Goal: Task Accomplishment & Management: Use online tool/utility

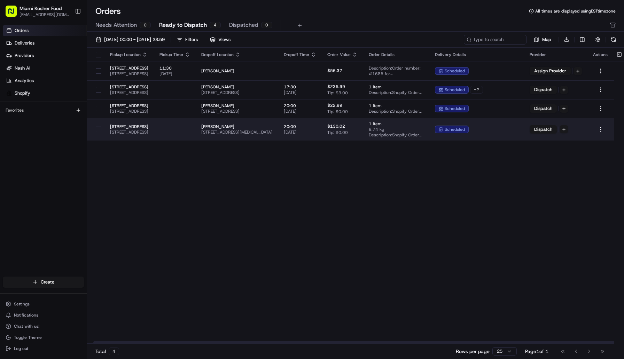
scroll to position [0, 17]
click at [322, 127] on td "20:00 20/08/2025" at bounding box center [300, 129] width 44 height 23
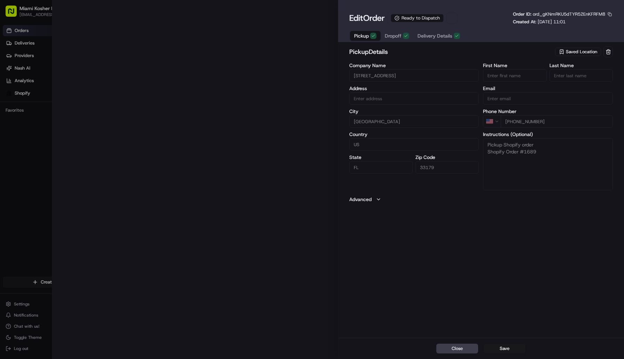
type input "[STREET_ADDRESS]"
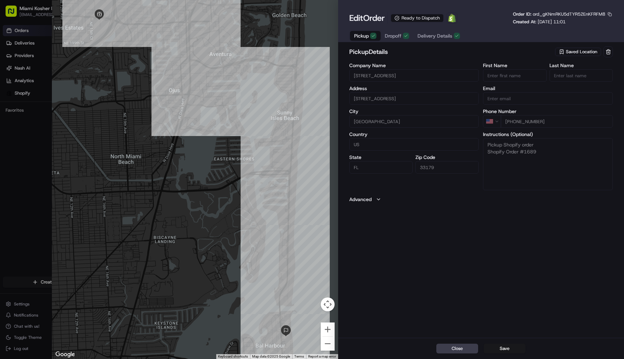
click at [23, 45] on div at bounding box center [312, 179] width 624 height 359
type input "+1"
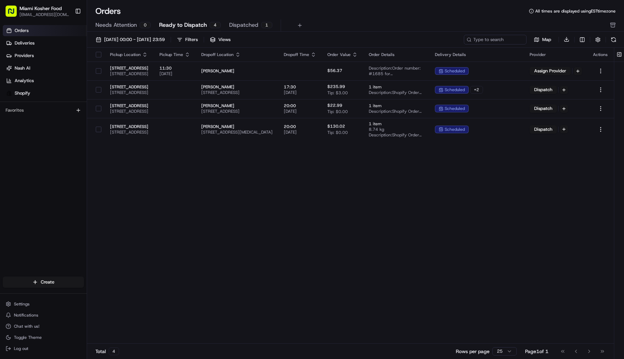
click at [26, 35] on link "Orders" at bounding box center [45, 30] width 84 height 11
click at [28, 32] on span "Orders" at bounding box center [22, 30] width 14 height 6
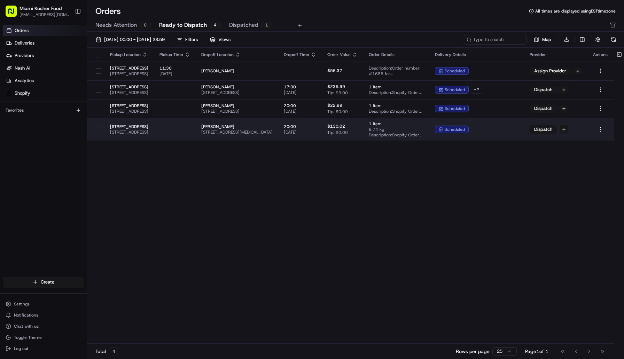
click at [518, 132] on div "scheduled" at bounding box center [477, 130] width 84 height 8
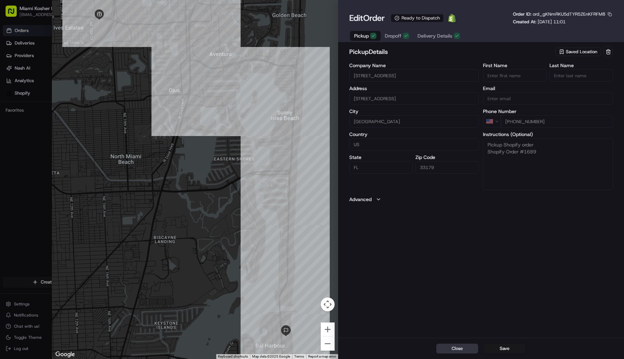
click at [455, 350] on button "Close" at bounding box center [457, 349] width 42 height 10
type input "+1"
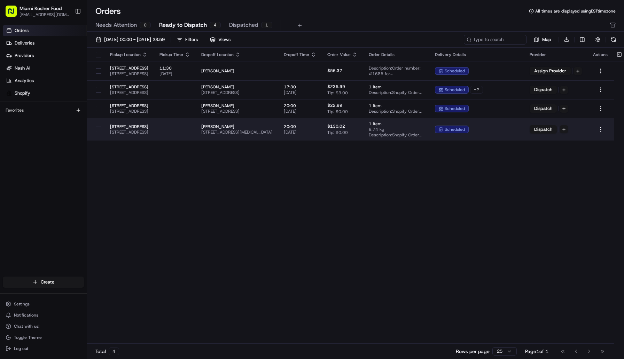
click at [468, 132] on div "scheduled" at bounding box center [452, 130] width 34 height 8
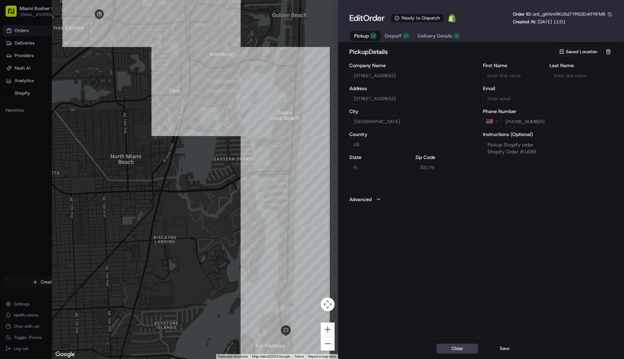
click at [516, 348] on button "Save" at bounding box center [504, 349] width 42 height 10
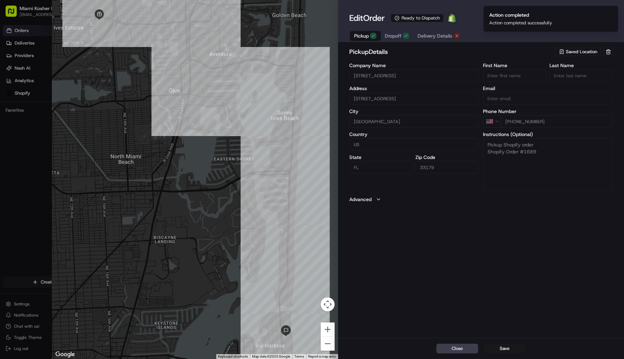
click at [435, 36] on span "Delivery Details" at bounding box center [434, 35] width 35 height 7
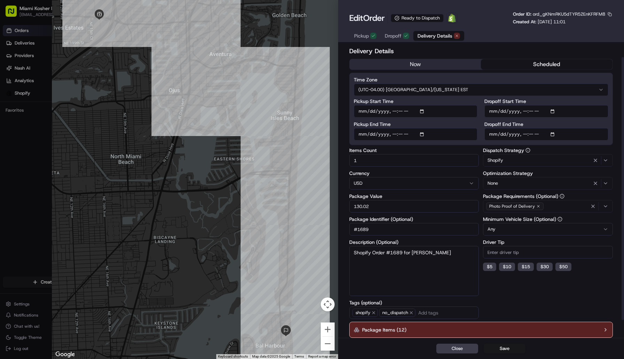
scroll to position [33, 0]
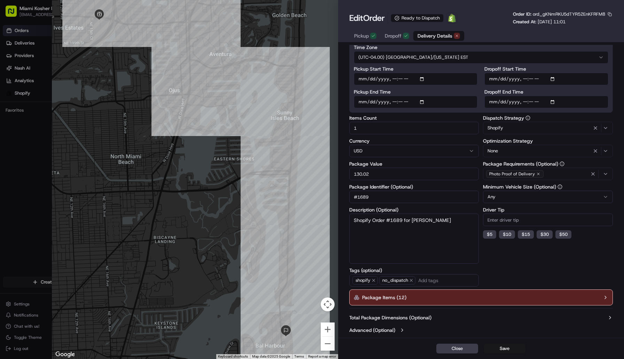
click at [604, 295] on icon "button" at bounding box center [605, 298] width 6 height 6
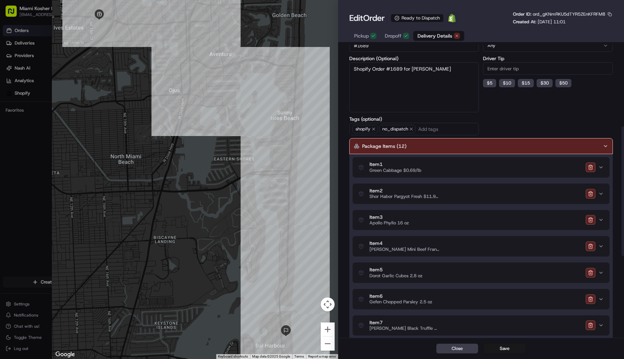
scroll to position [190, 0]
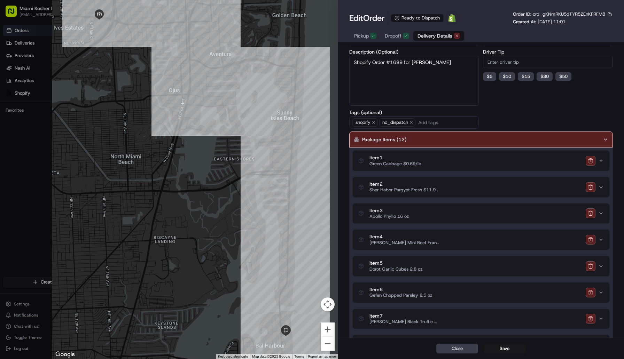
click at [599, 160] on icon "button" at bounding box center [601, 161] width 6 height 6
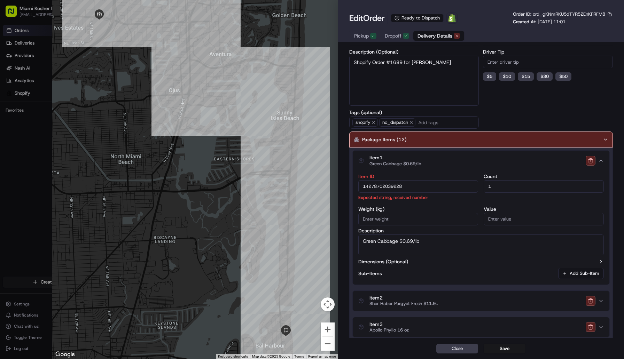
click at [405, 191] on input "14278702039228" at bounding box center [418, 186] width 120 height 13
click at [362, 188] on input "14278702039228)" at bounding box center [418, 186] width 120 height 13
type input "(14278702039228)"
click at [601, 300] on button "Item 2 Shor Habor Pargyot Fresh $11.99lb - CHK - OU" at bounding box center [481, 301] width 257 height 20
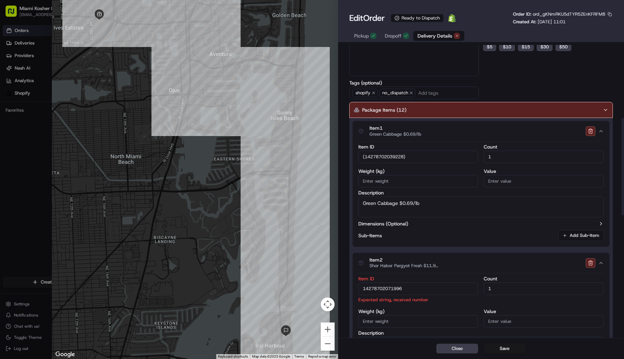
scroll to position [226, 0]
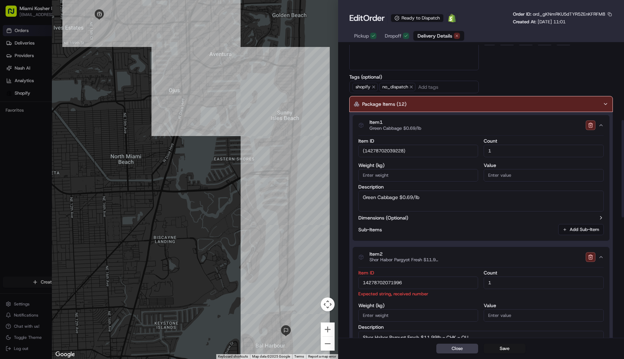
click at [410, 282] on input "14278702071996" at bounding box center [418, 283] width 120 height 13
type input "14278702071996("
click at [601, 256] on icon "button" at bounding box center [601, 257] width 6 height 6
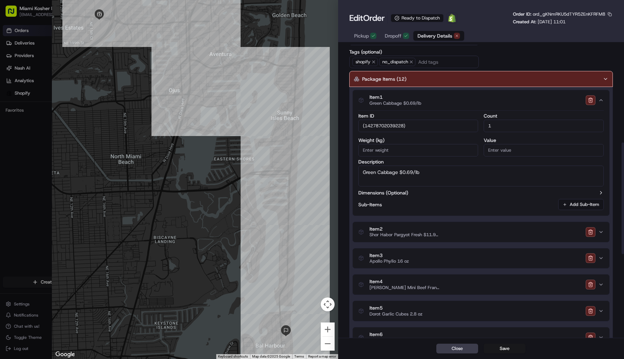
scroll to position [255, 0]
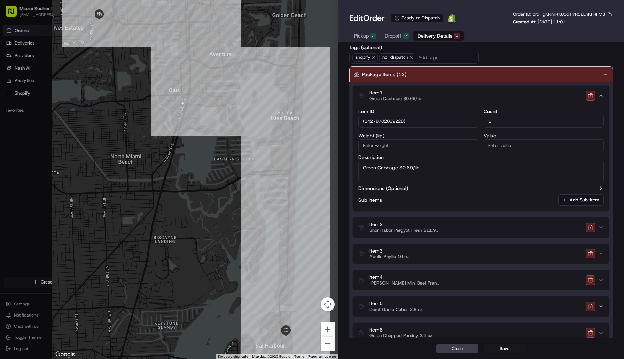
click at [602, 228] on icon "button" at bounding box center [601, 228] width 6 height 6
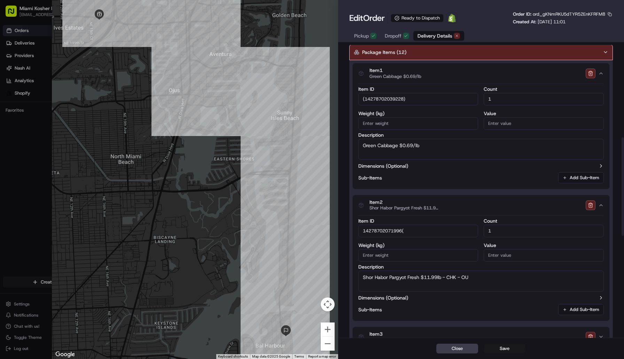
scroll to position [279, 0]
click at [600, 203] on icon "button" at bounding box center [601, 205] width 6 height 6
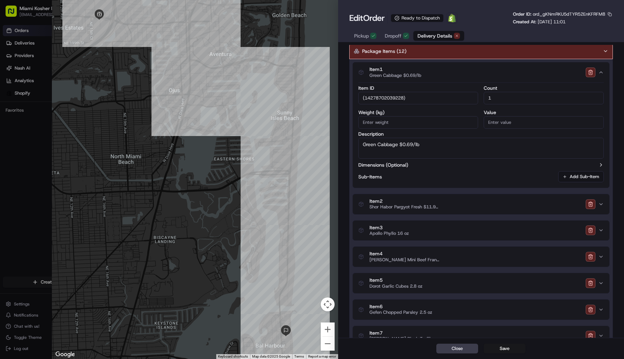
click at [599, 230] on icon "button" at bounding box center [601, 231] width 6 height 6
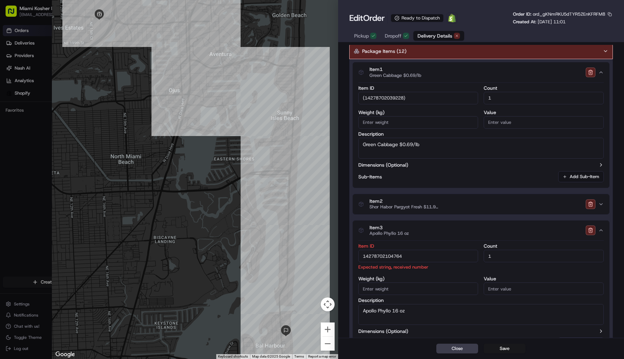
click at [413, 262] on input "14278702104764" at bounding box center [418, 256] width 120 height 13
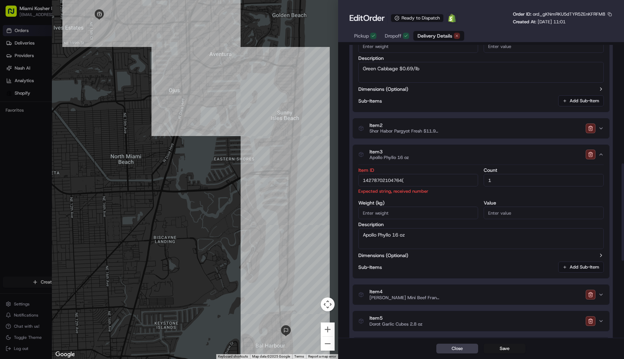
scroll to position [370, 0]
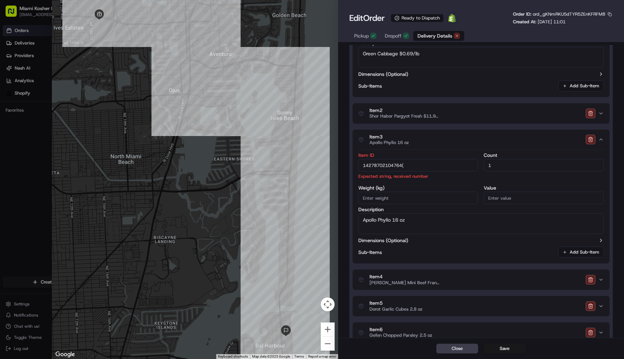
type input "14278702104764("
click at [600, 281] on button "Item 4 Solomon's Mini Beef Franks 6.6 oz" at bounding box center [481, 280] width 257 height 20
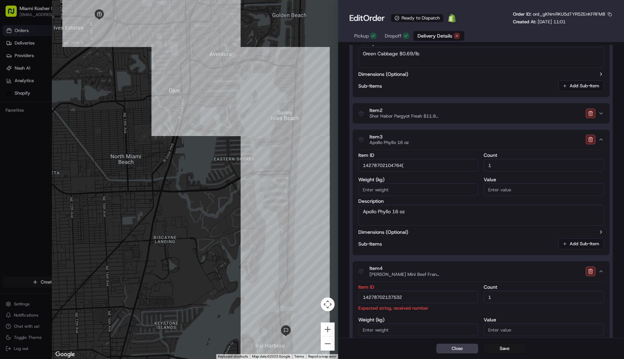
click at [362, 298] on input "14278702137532" at bounding box center [418, 297] width 120 height 13
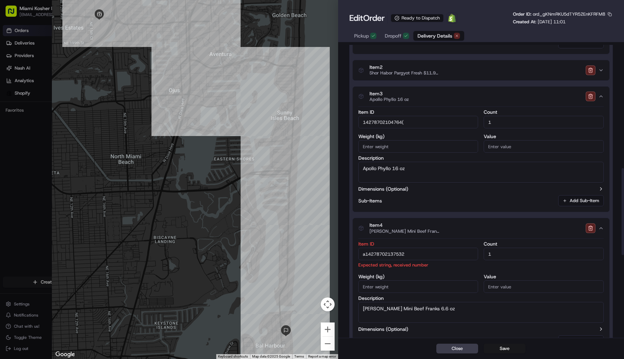
scroll to position [427, 0]
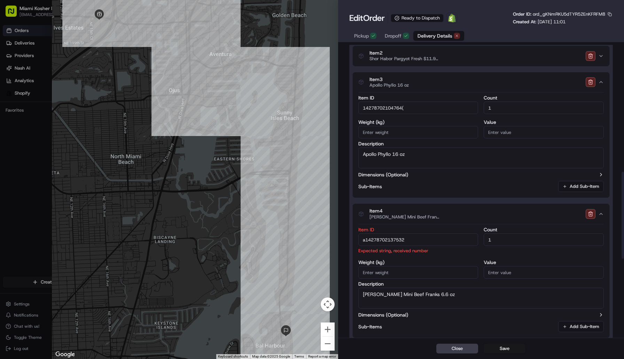
type input "a14278702137532"
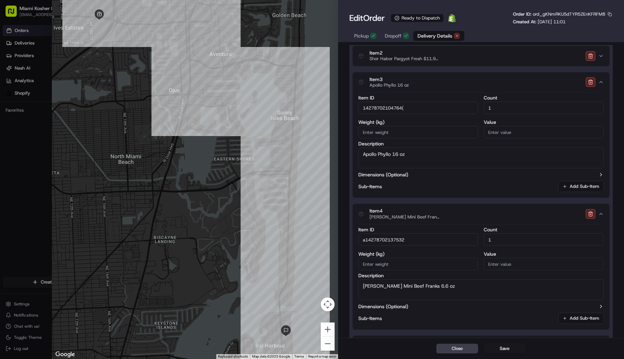
click at [601, 215] on icon "button" at bounding box center [601, 214] width 6 height 6
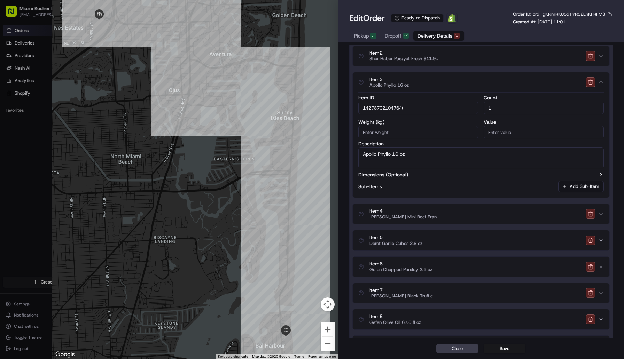
click at [602, 239] on icon "button" at bounding box center [601, 241] width 6 height 6
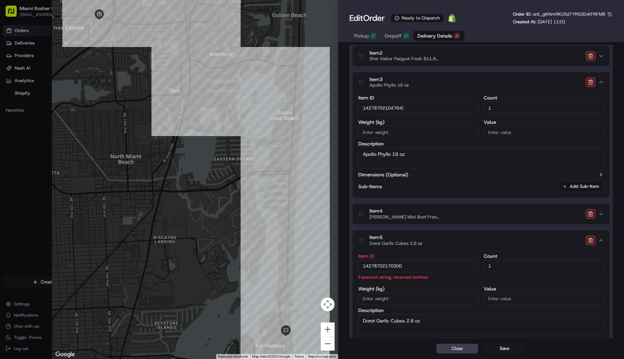
click at [361, 268] on input "14278702170300" at bounding box center [418, 266] width 120 height 13
type input "a14278702170300"
click at [599, 241] on icon "button" at bounding box center [601, 241] width 6 height 6
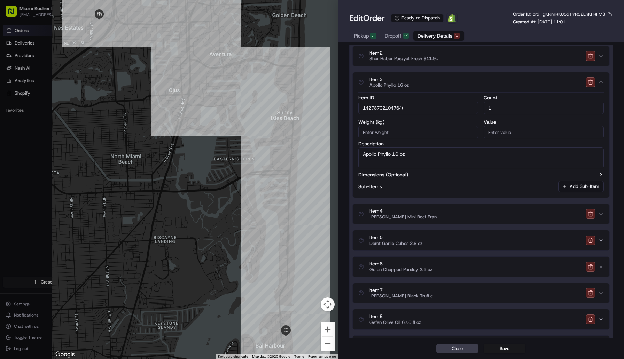
click at [601, 268] on icon "button" at bounding box center [601, 267] width 6 height 6
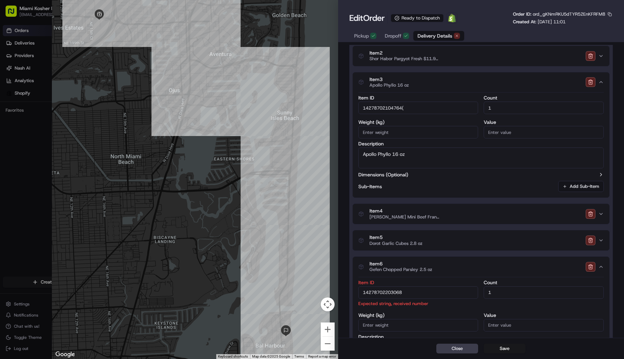
click at [360, 294] on input "14278702203068" at bounding box center [418, 292] width 120 height 13
type input "a14278702203068"
click at [600, 266] on icon "button" at bounding box center [601, 267] width 6 height 6
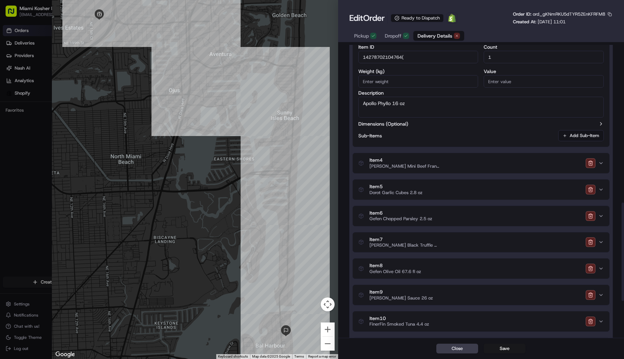
scroll to position [479, 0]
click at [601, 243] on icon "button" at bounding box center [601, 241] width 6 height 6
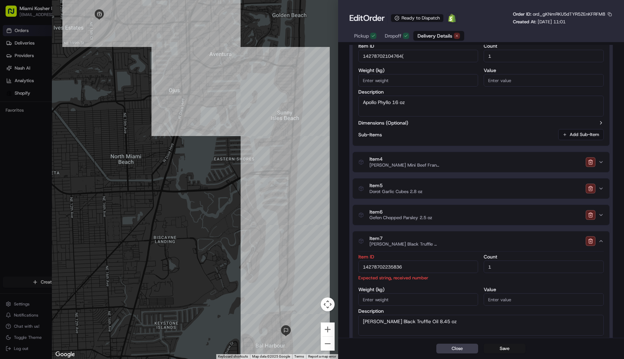
click at [361, 269] on input "14278702235836" at bounding box center [418, 267] width 120 height 13
type input "a14278702235836"
click at [601, 241] on icon "button" at bounding box center [600, 240] width 3 height 1
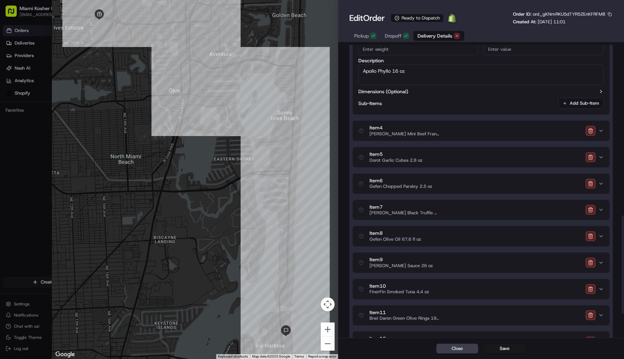
scroll to position [514, 0]
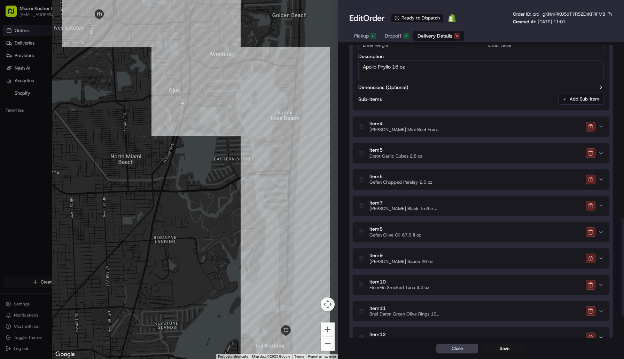
click at [600, 234] on icon "button" at bounding box center [601, 232] width 6 height 6
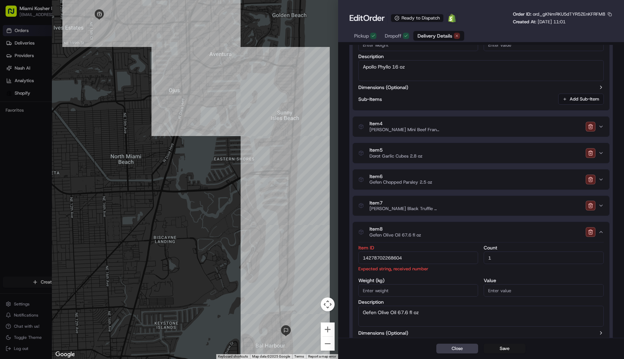
click at [361, 257] on input "14278702268604" at bounding box center [418, 258] width 120 height 13
type input "a14278702268604"
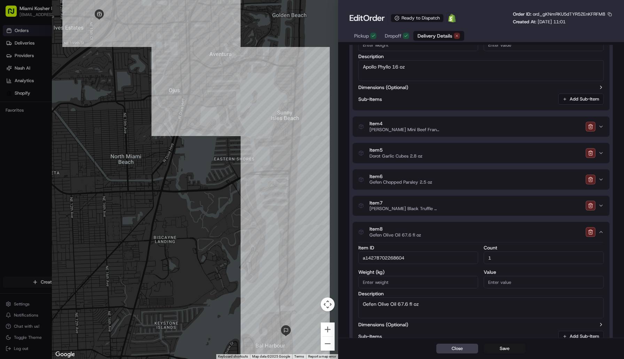
click at [600, 231] on icon "button" at bounding box center [601, 232] width 6 height 6
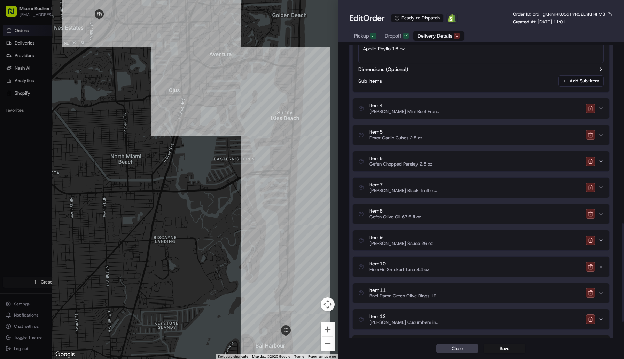
scroll to position [534, 0]
click at [601, 238] on icon "button" at bounding box center [601, 240] width 6 height 6
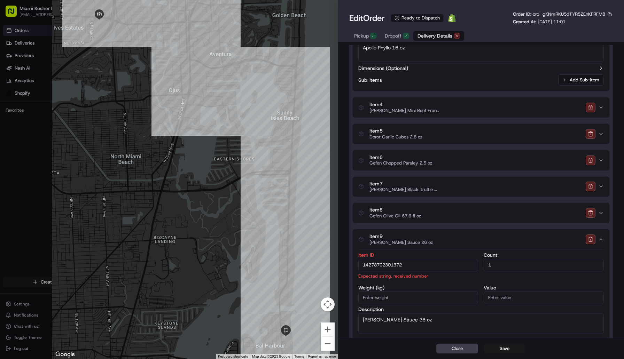
click at [359, 266] on input "14278702301372" at bounding box center [418, 265] width 120 height 13
type input "a14278702301372"
click at [600, 239] on icon "button" at bounding box center [601, 240] width 6 height 6
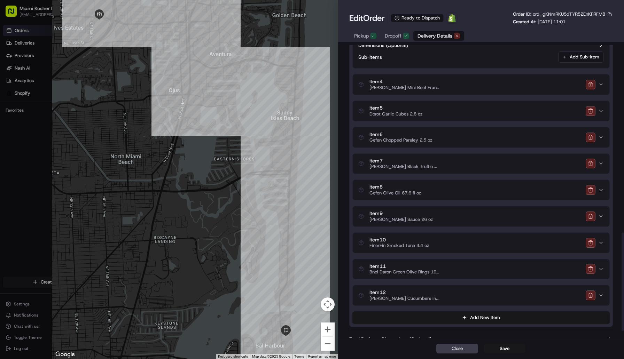
scroll to position [559, 0]
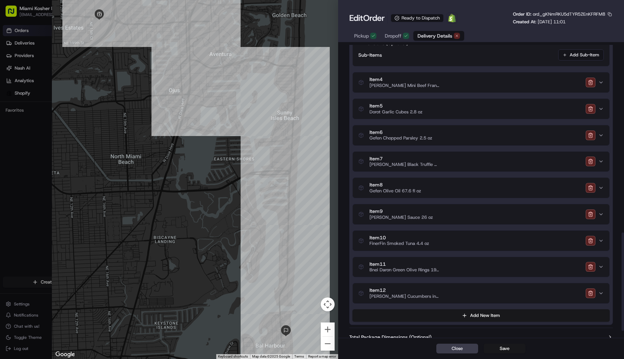
click at [600, 240] on icon "button" at bounding box center [601, 241] width 6 height 6
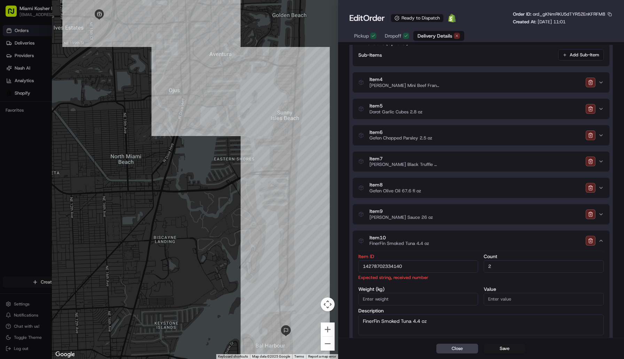
click at [359, 266] on input "14278702334140" at bounding box center [418, 266] width 120 height 13
type input "a14278702334140"
click at [602, 239] on icon "button" at bounding box center [601, 241] width 6 height 6
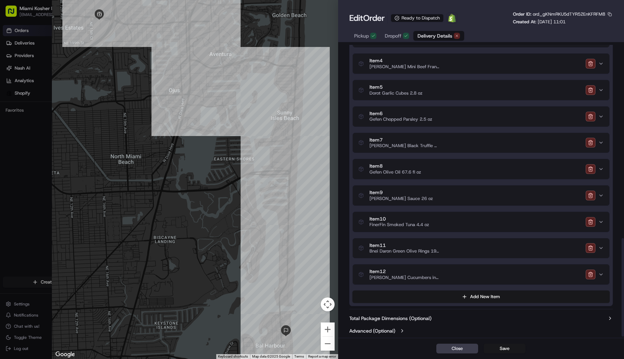
scroll to position [578, 0]
click at [601, 246] on icon "button" at bounding box center [601, 248] width 6 height 6
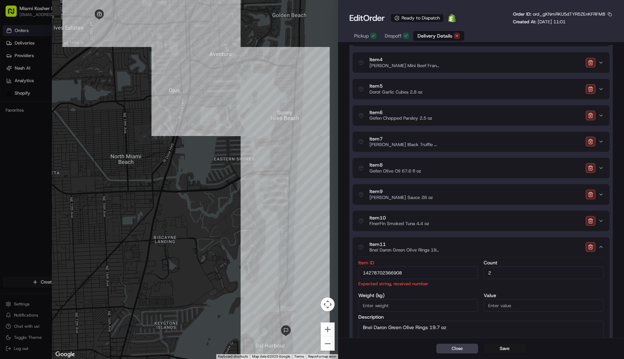
click at [360, 273] on input "14278702366908" at bounding box center [418, 273] width 120 height 13
type input "a14278702366908"
click at [600, 247] on icon "button" at bounding box center [600, 246] width 3 height 1
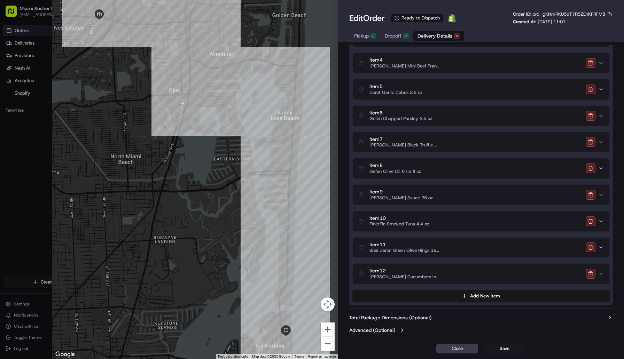
click at [601, 275] on icon "button" at bounding box center [601, 274] width 6 height 6
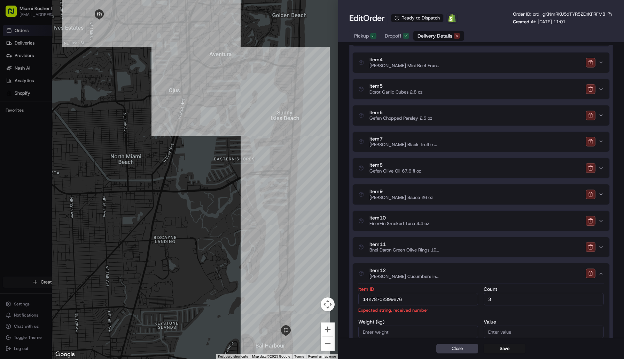
click at [359, 299] on input "14278702399676" at bounding box center [418, 299] width 120 height 13
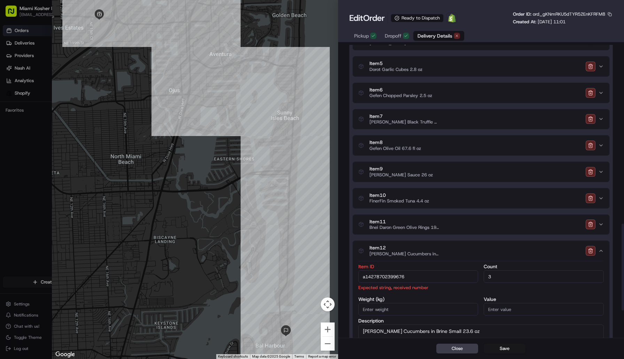
scroll to position [602, 0]
type input "a14278702399676"
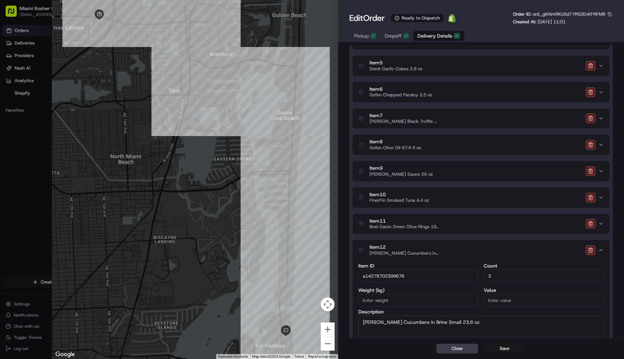
click at [600, 252] on icon "button" at bounding box center [601, 250] width 6 height 6
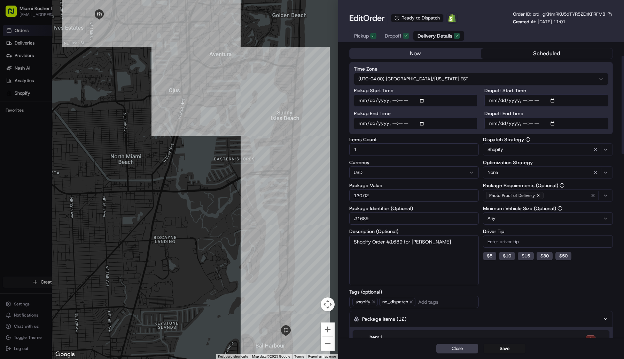
scroll to position [0, 0]
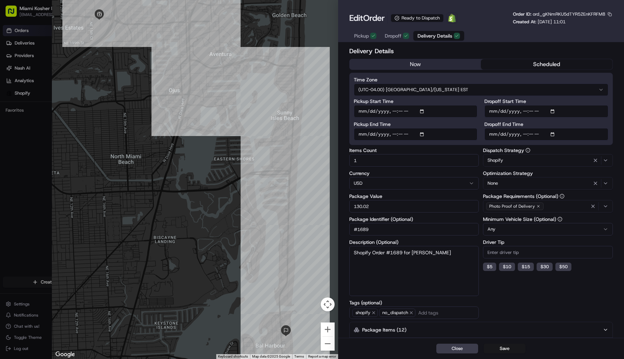
click at [440, 111] on input "Pickup Start Time" at bounding box center [416, 111] width 124 height 13
click at [406, 110] on input "Pickup Start Time" at bounding box center [416, 111] width 124 height 13
click at [416, 111] on input "Pickup Start Time" at bounding box center [416, 111] width 124 height 13
type input "2025-08-20T12:20"
click at [388, 111] on input "Pickup Start Time" at bounding box center [416, 111] width 124 height 13
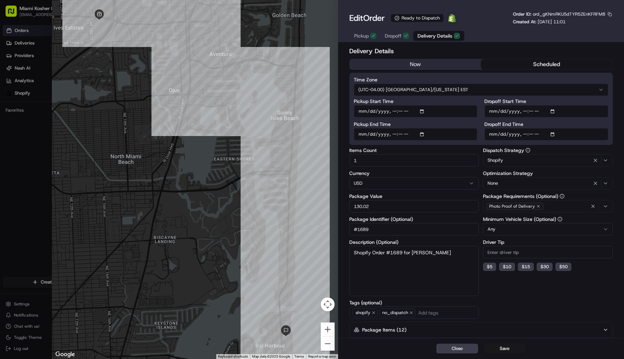
click at [419, 136] on input "Pickup End Time" at bounding box center [416, 134] width 124 height 13
type input "2025-08-20T12:30"
click at [551, 109] on input "Dropoff Start Time" at bounding box center [546, 111] width 124 height 13
click at [549, 111] on input "Dropoff Start Time" at bounding box center [546, 111] width 124 height 13
type input "2025-08-20T13:15"
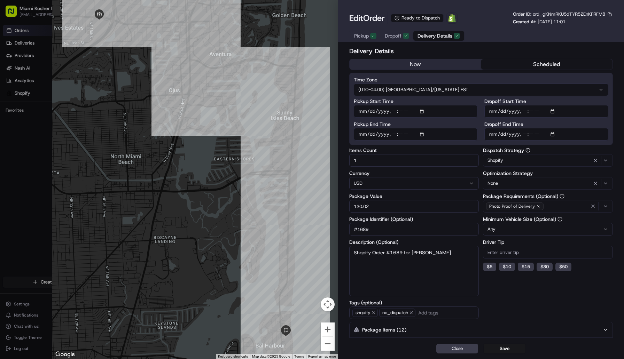
click at [571, 103] on label "Dropoff Start Time" at bounding box center [546, 101] width 124 height 5
click at [571, 105] on input "Dropoff Start Time" at bounding box center [546, 111] width 124 height 13
click at [589, 134] on input "Dropoff End Time" at bounding box center [546, 134] width 124 height 13
click at [550, 133] on input "Dropoff End Time" at bounding box center [546, 134] width 124 height 13
type input "2025-08-20T13:30"
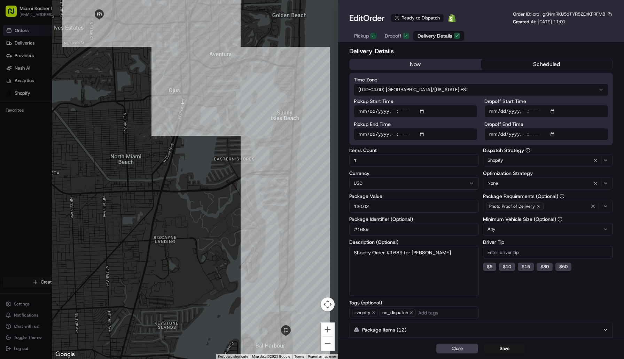
click at [551, 122] on label "Dropoff End Time" at bounding box center [546, 124] width 124 height 5
click at [551, 128] on input "Dropoff End Time" at bounding box center [546, 134] width 124 height 13
click at [505, 348] on button "Save" at bounding box center [504, 349] width 42 height 10
type input "14278702039228"
type input "14278702104764"
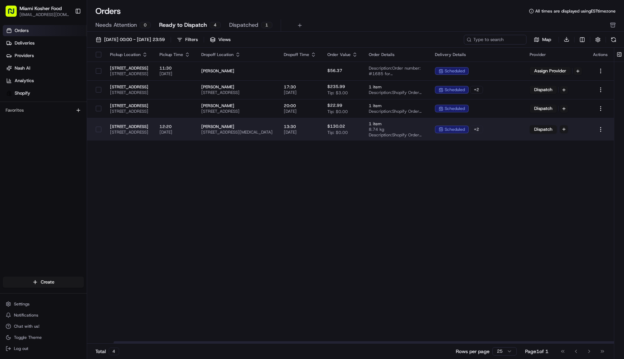
scroll to position [0, 41]
click at [557, 127] on button "Dispatch" at bounding box center [542, 129] width 27 height 8
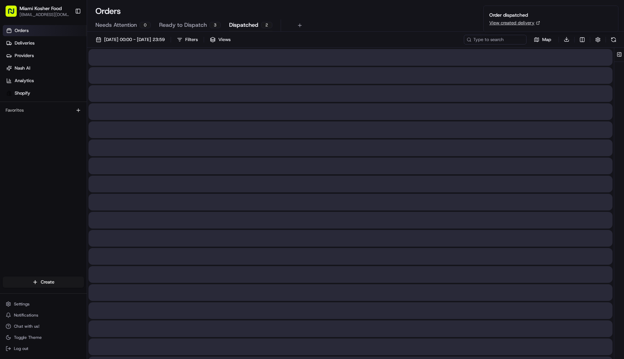
click at [253, 26] on span "Dispatched" at bounding box center [243, 25] width 29 height 8
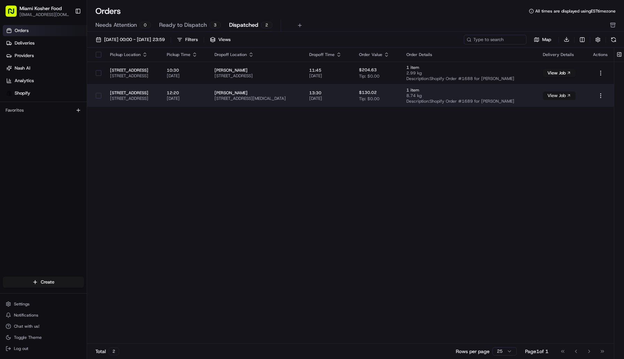
click at [562, 97] on button "View Job" at bounding box center [559, 96] width 33 height 8
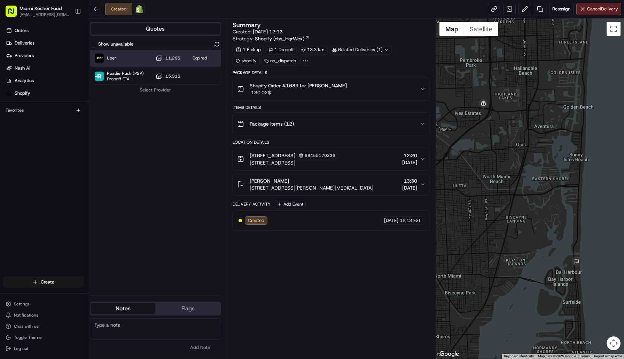
click at [195, 58] on div "Expired" at bounding box center [200, 58] width 22 height 9
click at [135, 60] on div "Uber ‏11.29 ‏$ Expired" at bounding box center [155, 58] width 131 height 17
click at [214, 44] on button at bounding box center [217, 44] width 8 height 8
click at [192, 57] on div "Uber Dropoff ETA 1 hour ‏11.29 ‏$" at bounding box center [155, 58] width 131 height 17
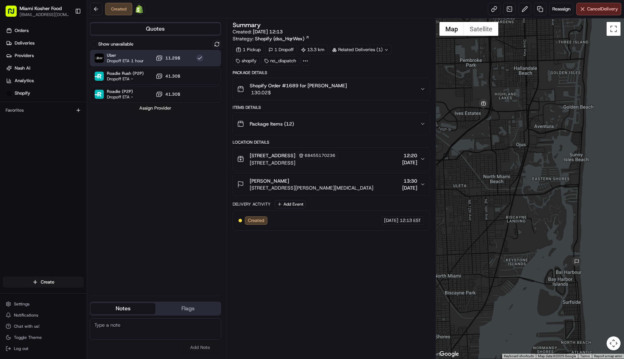
click at [156, 109] on button "Assign Provider" at bounding box center [155, 108] width 49 height 8
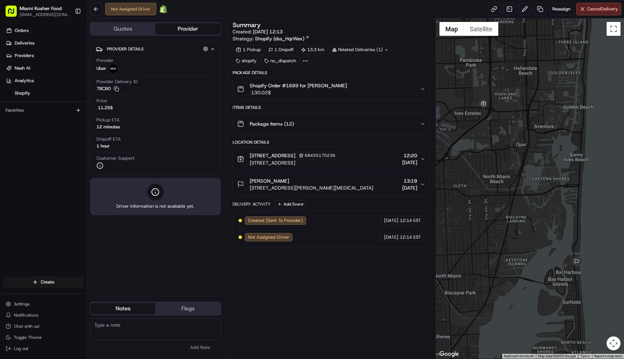
click at [153, 194] on icon at bounding box center [155, 192] width 8 height 8
click at [137, 9] on div "Not Assigned Driver Open Order in Shopify" at bounding box center [137, 9] width 64 height 13
click at [350, 95] on div "Shopify Order #1689 for daniele amsellem ‏130.02 ‏$" at bounding box center [328, 89] width 183 height 14
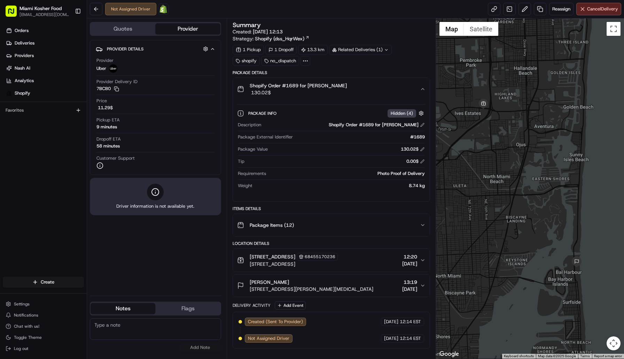
click at [357, 93] on div "Shopify Order #1689 for daniele amsellem ‏130.02 ‏$" at bounding box center [328, 89] width 183 height 14
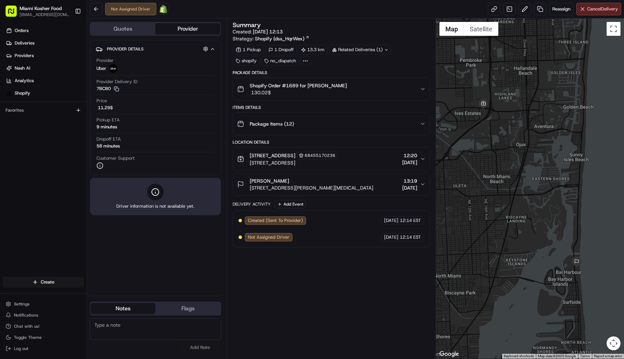
click at [357, 93] on div "Shopify Order #1689 for daniele amsellem ‏130.02 ‏$" at bounding box center [328, 89] width 183 height 14
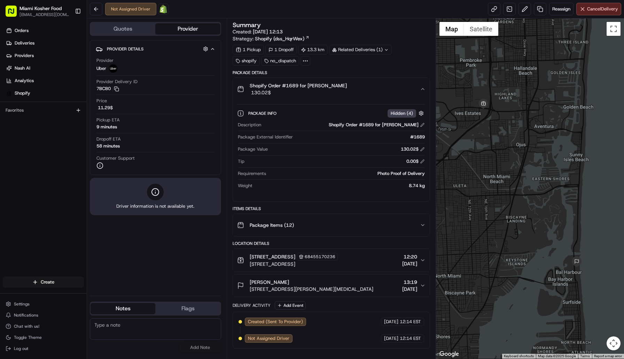
click at [357, 93] on div "Shopify Order #1689 for daniele amsellem ‏130.02 ‏$" at bounding box center [328, 89] width 183 height 14
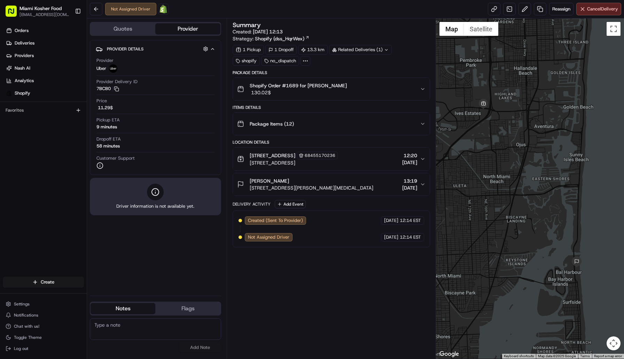
click at [357, 93] on div "Shopify Order #1689 for daniele amsellem ‏130.02 ‏$" at bounding box center [328, 89] width 183 height 14
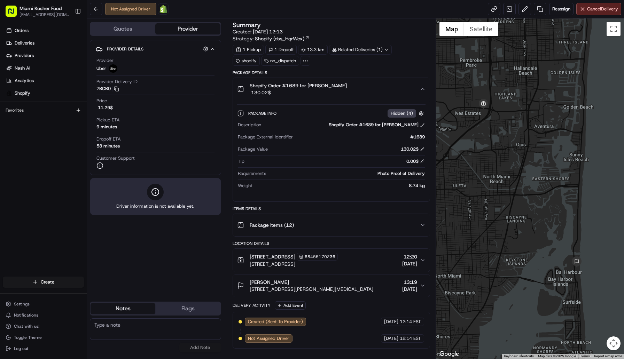
click at [357, 93] on div "Shopify Order #1689 for daniele amsellem ‏130.02 ‏$" at bounding box center [328, 89] width 183 height 14
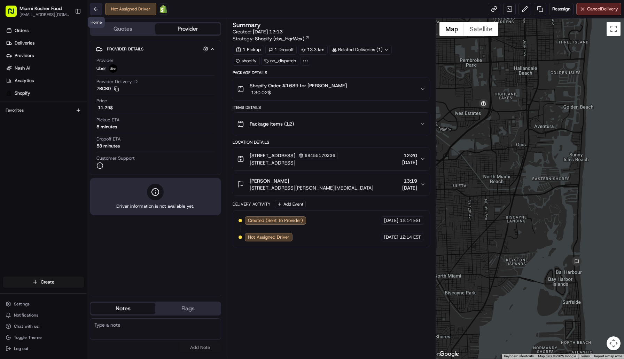
click at [94, 11] on button at bounding box center [96, 9] width 13 height 13
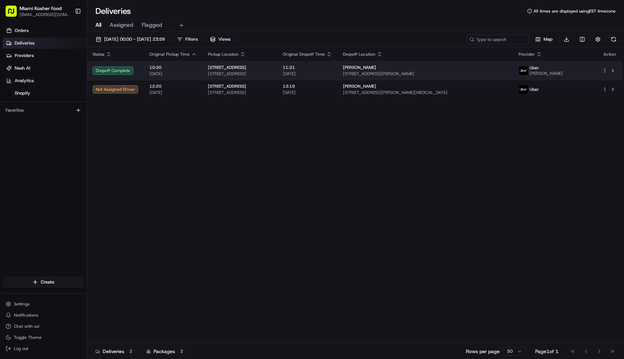
click at [214, 68] on span "[STREET_ADDRESS]" at bounding box center [227, 68] width 38 height 6
click at [497, 67] on div "chaya woonteiler" at bounding box center [425, 68] width 164 height 6
click at [271, 73] on span "[STREET_ADDRESS]" at bounding box center [240, 74] width 64 height 6
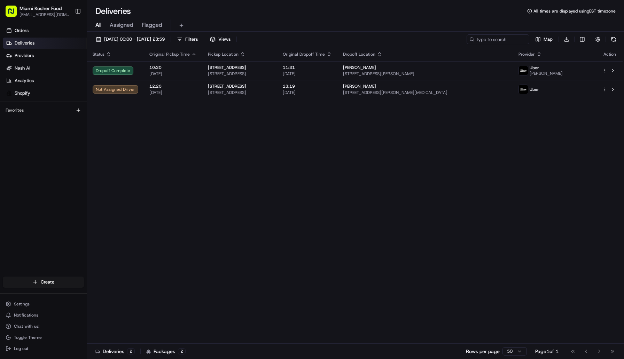
click at [188, 77] on td "10:30 20/08/2025" at bounding box center [173, 70] width 58 height 19
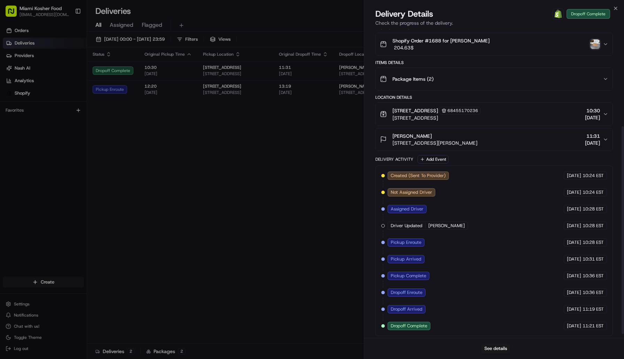
scroll to position [149, 0]
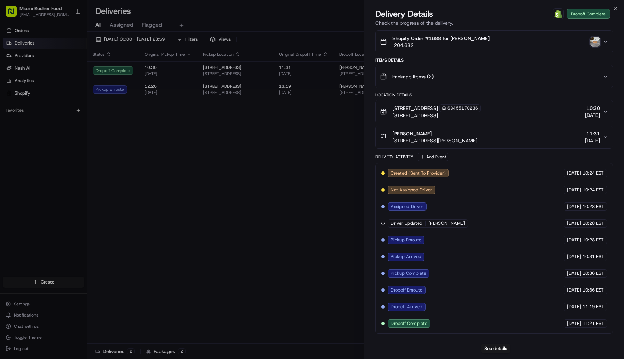
click at [604, 39] on icon "button" at bounding box center [605, 42] width 6 height 6
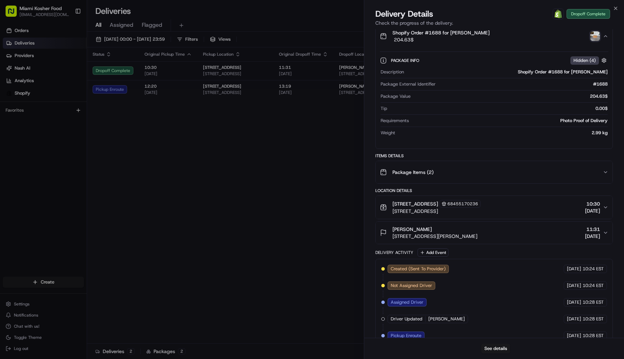
click at [598, 41] on img "button" at bounding box center [595, 36] width 10 height 10
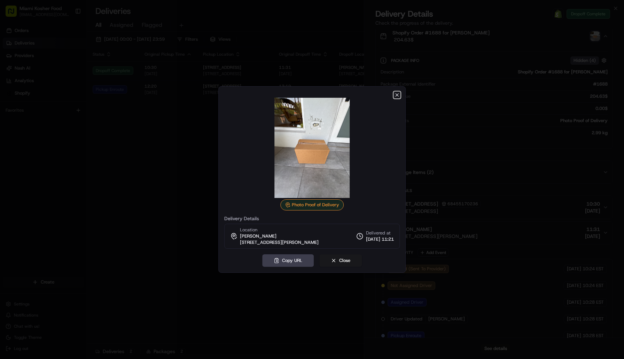
click at [397, 95] on icon "button" at bounding box center [396, 95] width 3 height 3
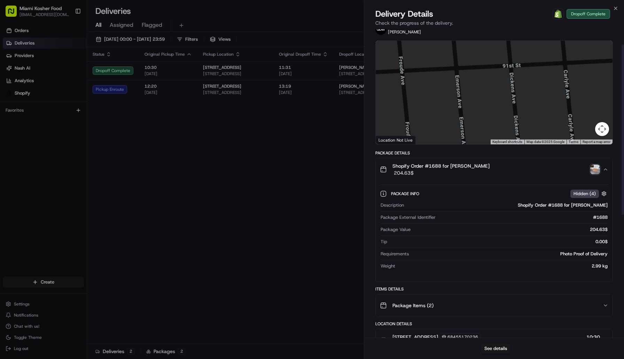
scroll to position [13, 0]
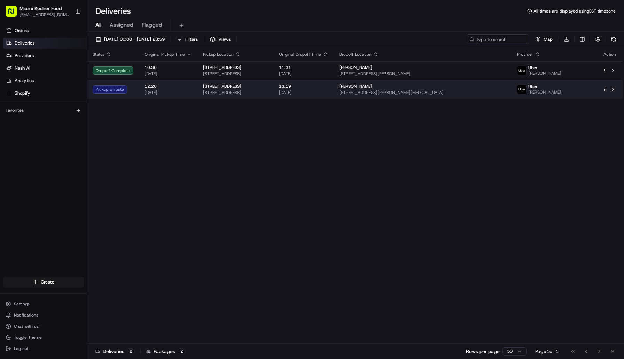
click at [186, 88] on span "12:20" at bounding box center [167, 87] width 47 height 6
click at [579, 86] on div "Uber MARC B." at bounding box center [554, 89] width 74 height 11
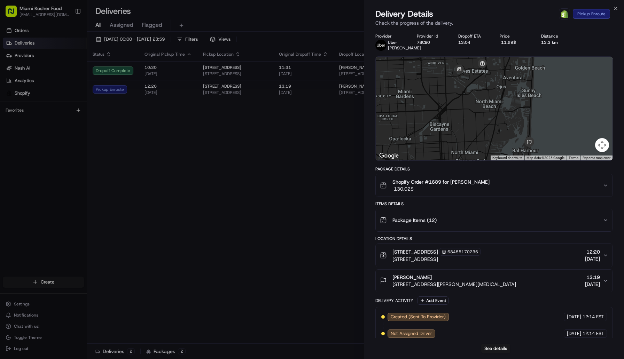
scroll to position [44, 0]
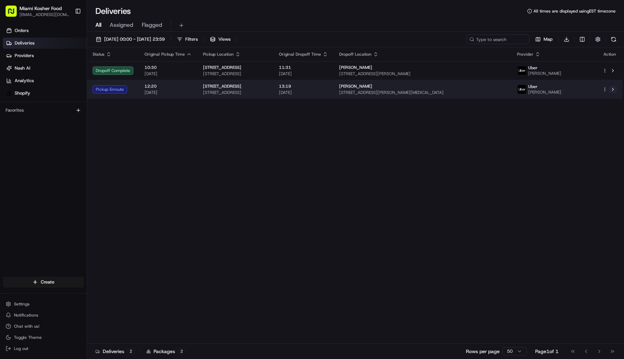
click at [613, 90] on button at bounding box center [612, 89] width 8 height 8
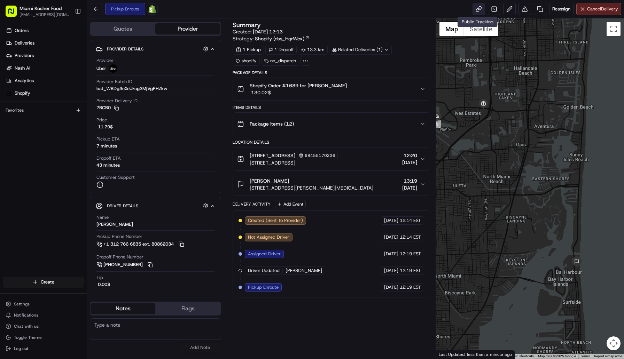
click at [474, 10] on link at bounding box center [478, 9] width 13 height 13
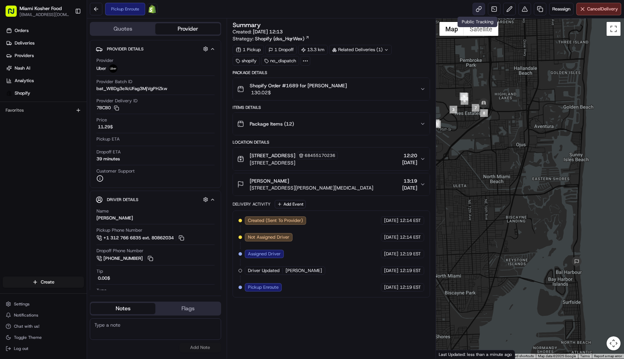
click at [475, 11] on link at bounding box center [478, 9] width 13 height 13
